Goal: Transaction & Acquisition: Purchase product/service

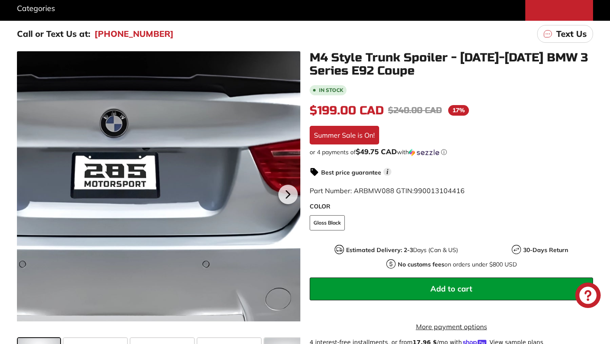
scroll to position [146, 0]
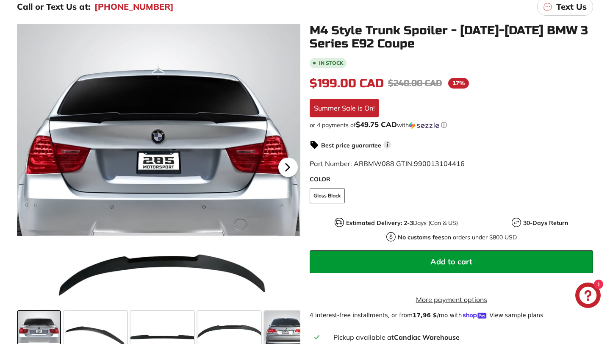
click at [290, 163] on icon at bounding box center [287, 167] width 19 height 19
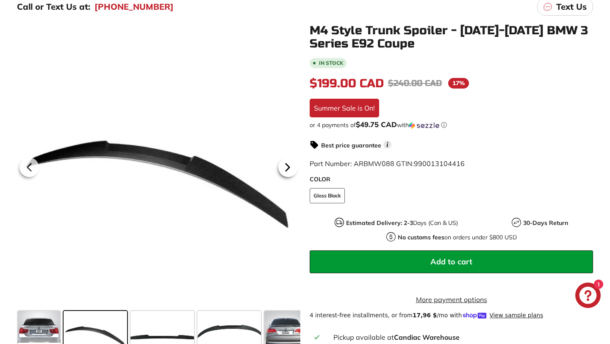
click at [290, 163] on icon at bounding box center [287, 167] width 19 height 19
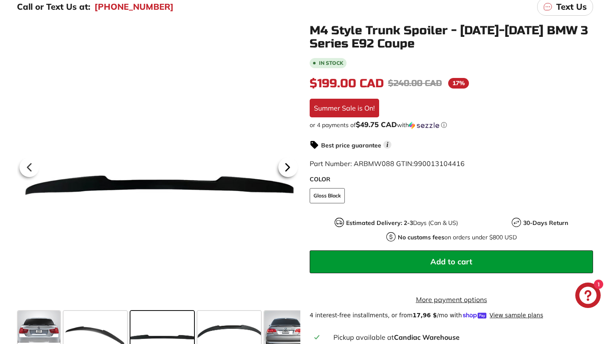
click at [290, 163] on icon at bounding box center [287, 167] width 19 height 19
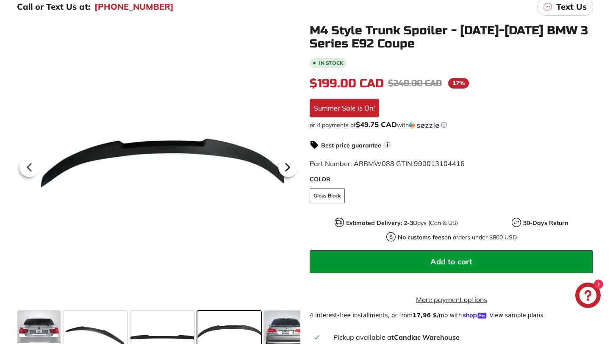
click at [290, 163] on icon at bounding box center [287, 167] width 19 height 19
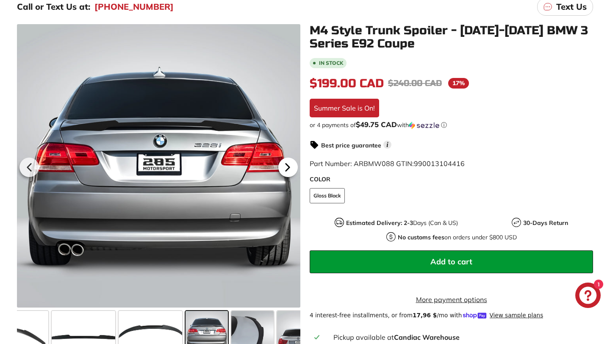
scroll to position [0, 127]
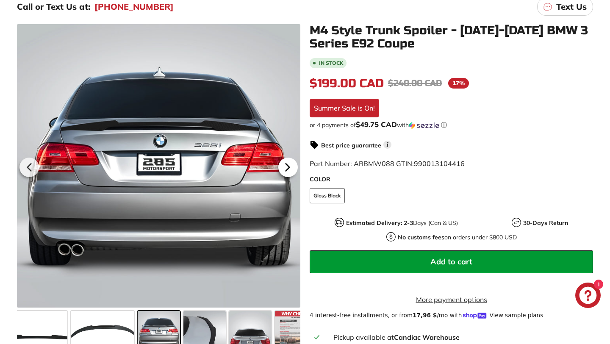
click at [290, 163] on icon at bounding box center [287, 167] width 19 height 19
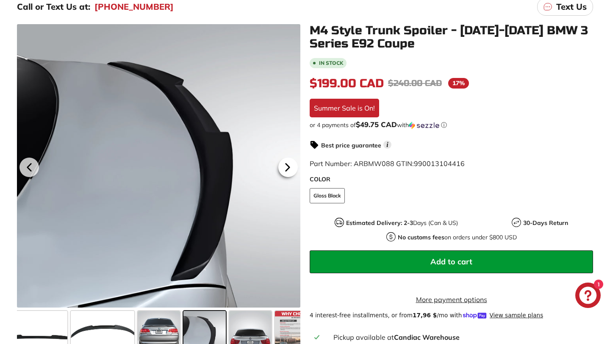
click at [290, 163] on icon at bounding box center [287, 167] width 19 height 19
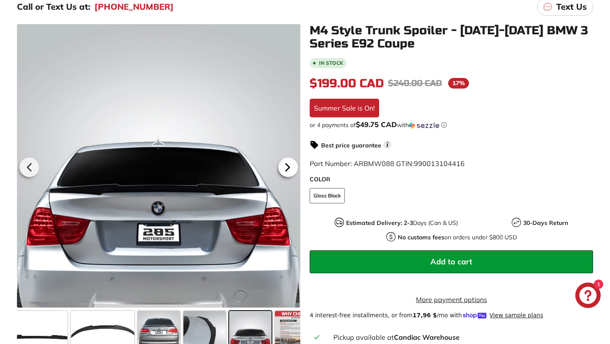
click at [291, 169] on icon at bounding box center [287, 167] width 19 height 19
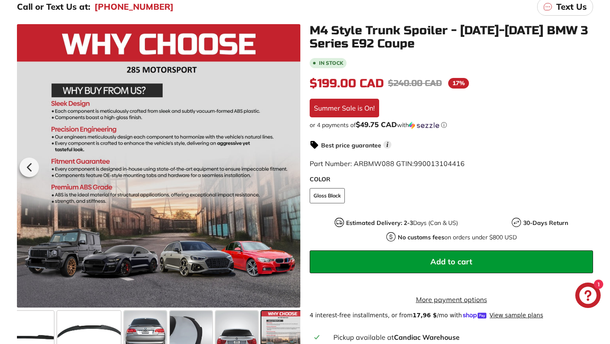
scroll to position [0, 145]
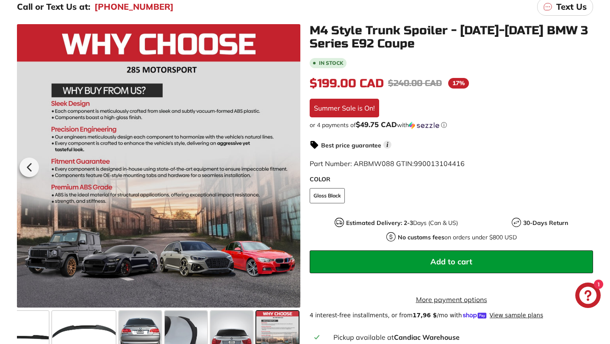
click at [291, 169] on div at bounding box center [158, 165] width 283 height 283
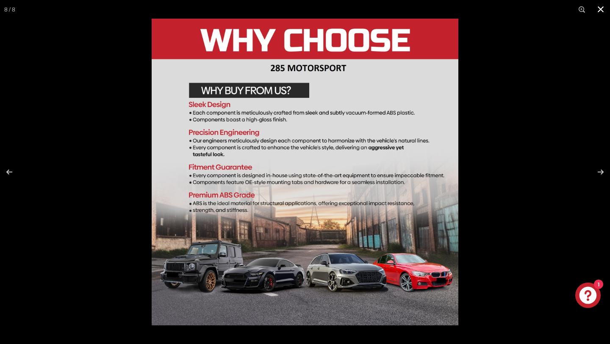
click at [602, 10] on button at bounding box center [600, 9] width 19 height 19
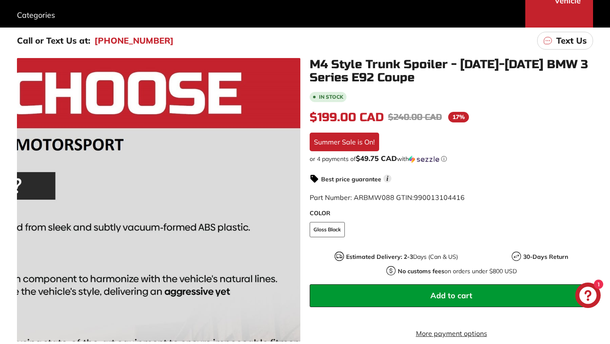
scroll to position [0, 0]
